Goal: Navigation & Orientation: Find specific page/section

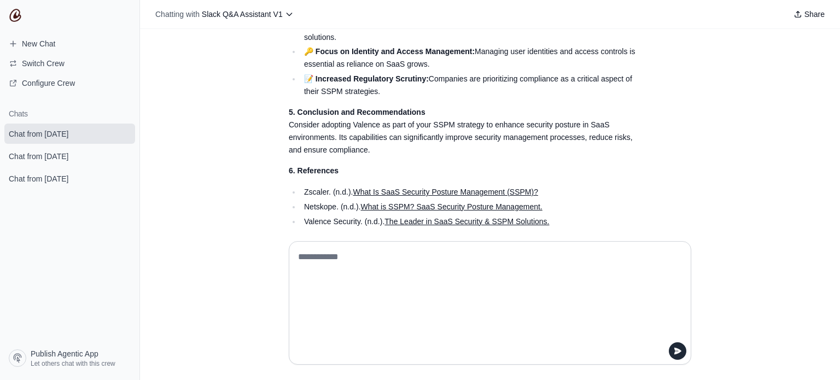
scroll to position [662, 0]
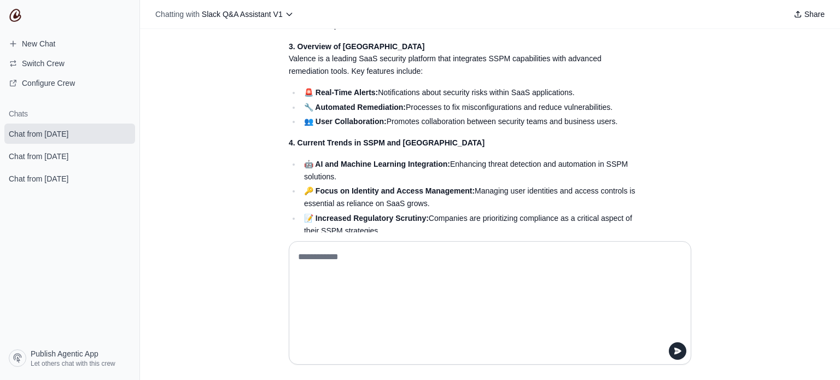
click at [411, 128] on li "👥 User Collaboration: Promotes collaboration between security teams and busines…" at bounding box center [470, 121] width 338 height 13
drag, startPoint x: 394, startPoint y: 146, endPoint x: 428, endPoint y: 142, distance: 34.2
click at [428, 128] on li "👥 User Collaboration: Promotes collaboration between security teams and busines…" at bounding box center [470, 121] width 338 height 13
click at [412, 168] on strong "🤖 AI and Machine Learning Integration:" at bounding box center [377, 164] width 146 height 9
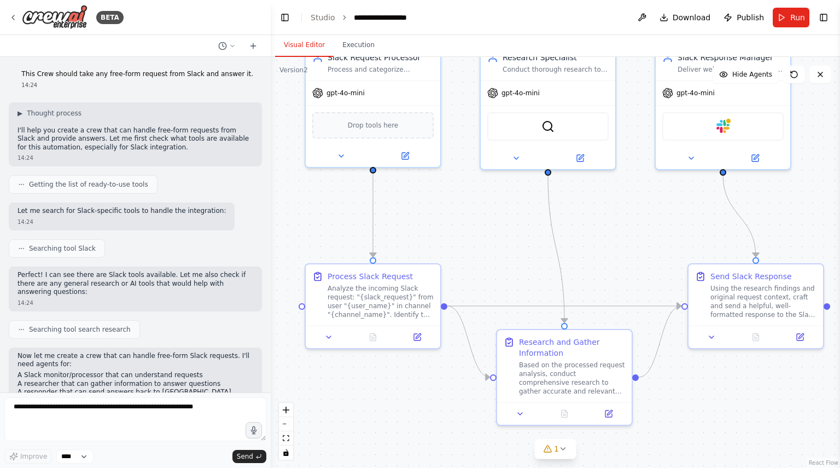
scroll to position [685, 0]
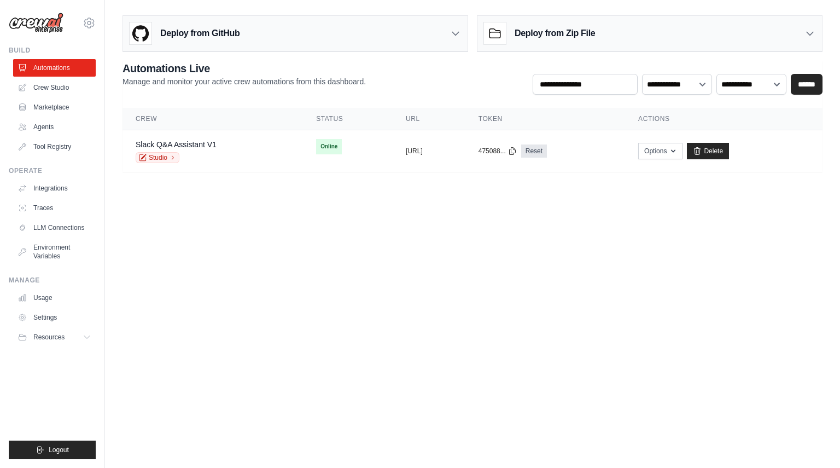
click at [257, 203] on body "masa@us.teldevice.com Settings Build Automations Crew Studio" at bounding box center [420, 234] width 840 height 468
click at [44, 297] on link "Usage" at bounding box center [55, 298] width 83 height 18
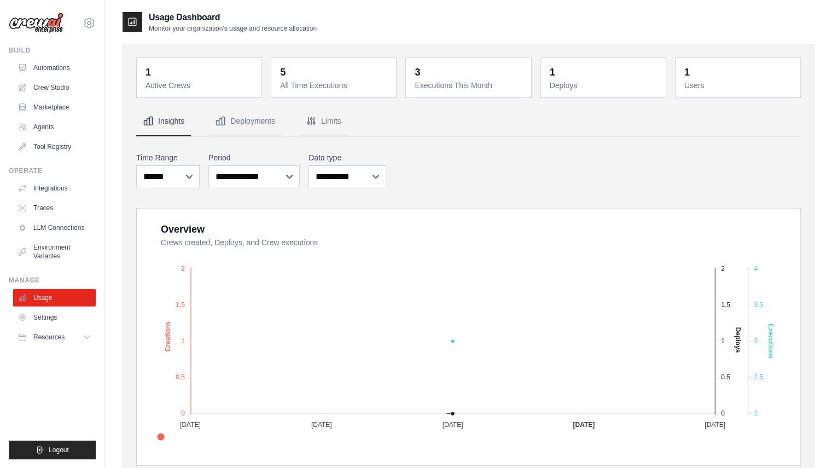
scroll to position [109, 0]
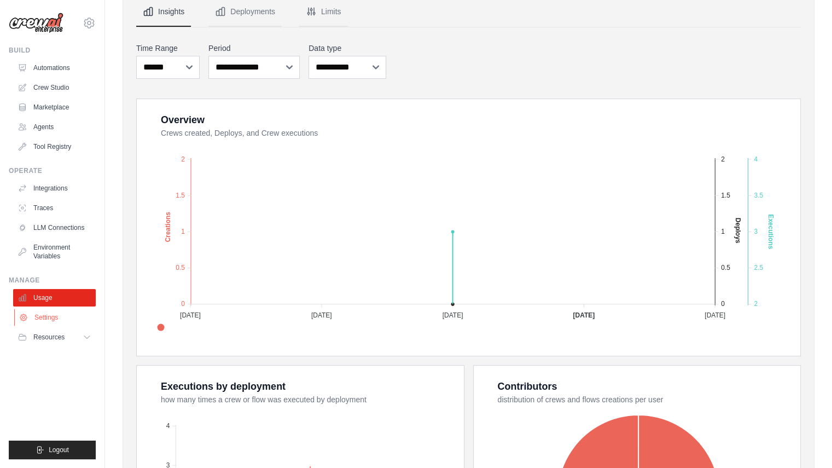
click at [71, 319] on link "Settings" at bounding box center [55, 317] width 83 height 18
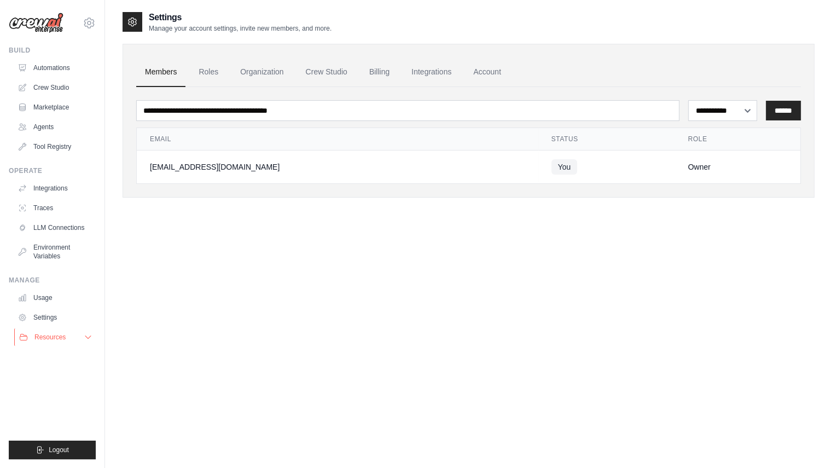
click at [49, 335] on span "Resources" at bounding box center [49, 337] width 31 height 9
click at [36, 301] on link "Usage" at bounding box center [55, 298] width 83 height 18
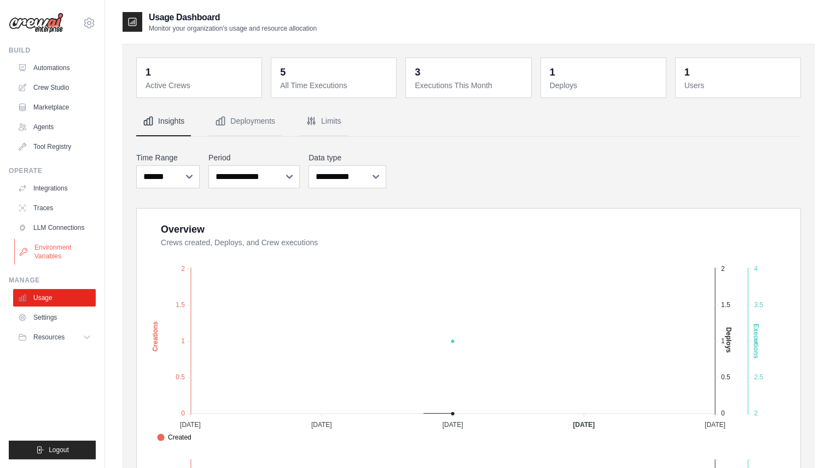
click at [40, 254] on link "Environment Variables" at bounding box center [55, 251] width 83 height 26
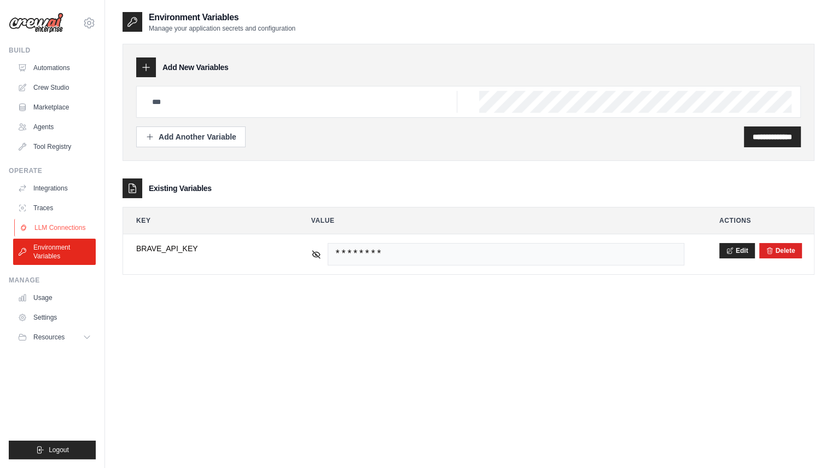
click at [54, 235] on link "LLM Connections" at bounding box center [55, 228] width 83 height 18
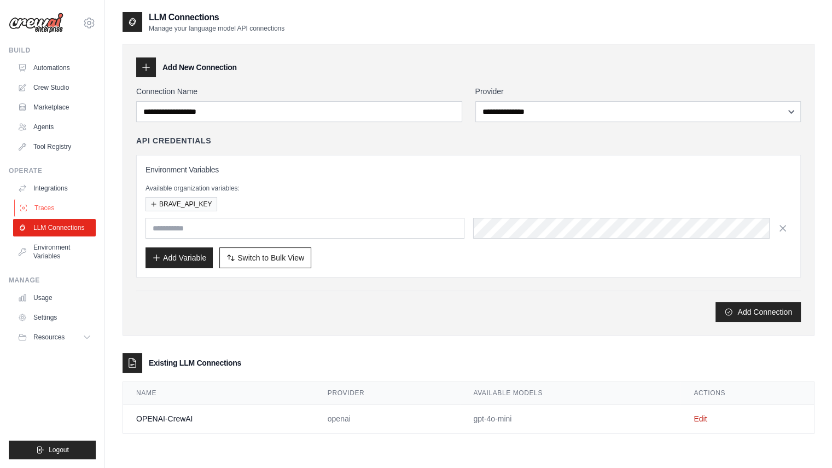
click at [43, 209] on link "Traces" at bounding box center [55, 208] width 83 height 18
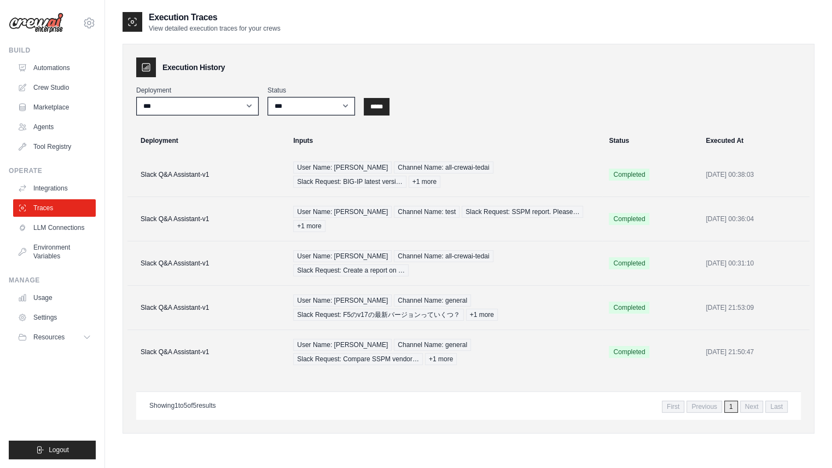
click at [46, 197] on ul "Integrations Traces LLM Connections Environment Variables" at bounding box center [54, 221] width 83 height 85
click at [50, 181] on link "Integrations" at bounding box center [55, 188] width 83 height 18
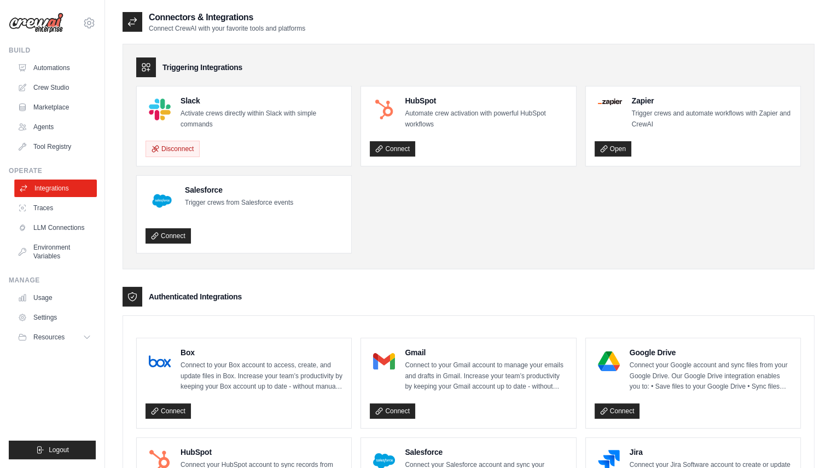
click at [51, 183] on link "Integrations" at bounding box center [55, 188] width 83 height 18
click at [69, 156] on ul "Build Automations Crew Studio Marketplace Agents" at bounding box center [52, 252] width 87 height 413
click at [66, 89] on link "Crew Studio" at bounding box center [55, 88] width 83 height 18
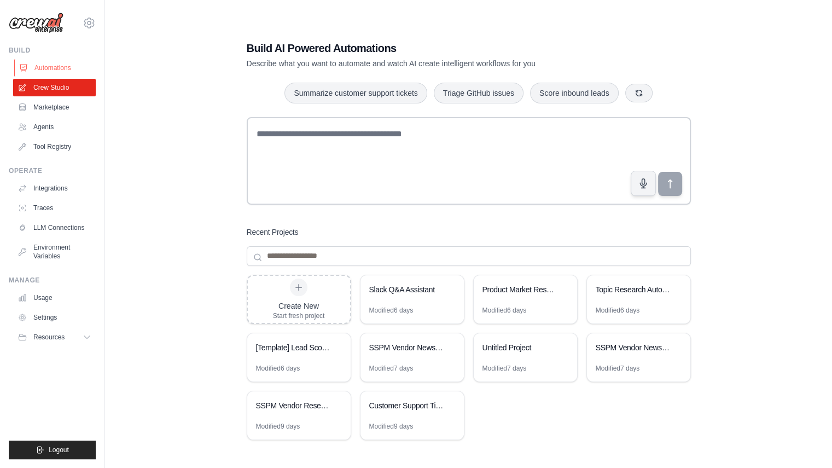
click at [77, 75] on link "Automations" at bounding box center [55, 68] width 83 height 18
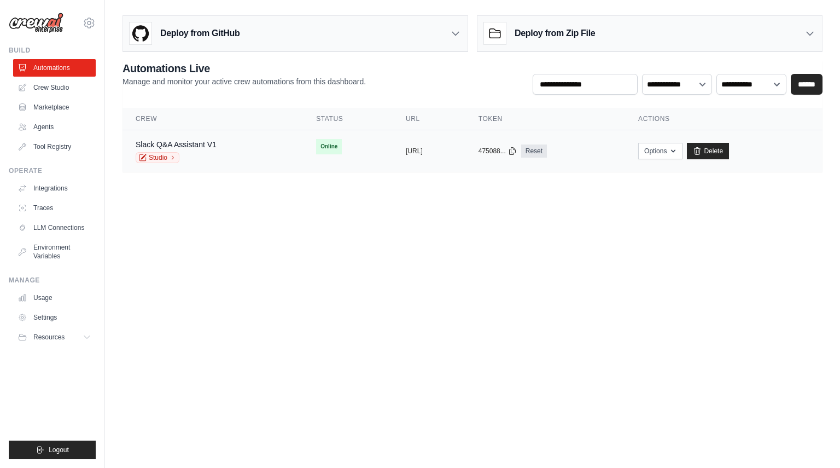
drag, startPoint x: 186, startPoint y: 150, endPoint x: 223, endPoint y: 150, distance: 36.6
click at [217, 150] on div "Slack Q&A Assistant V1 Studio" at bounding box center [176, 151] width 81 height 24
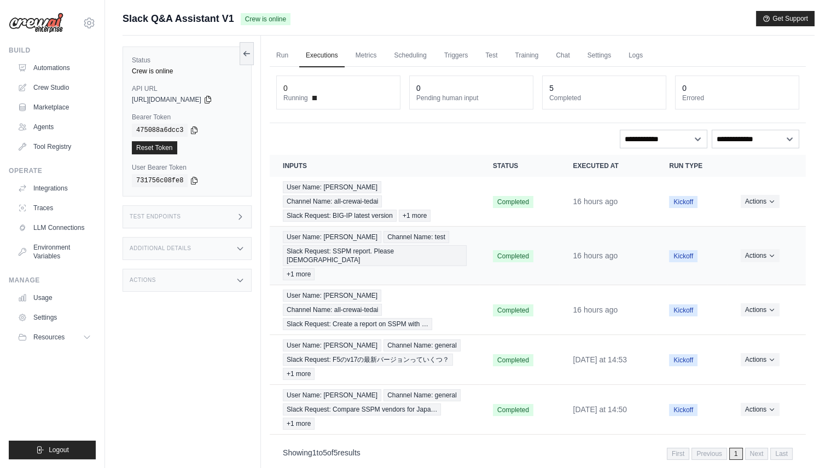
drag, startPoint x: 816, startPoint y: 249, endPoint x: 799, endPoint y: 246, distance: 17.9
click at [816, 249] on div "Submit a support request Describe your issue or question * Please be specific a…" at bounding box center [468, 257] width 727 height 492
